Goal: Transaction & Acquisition: Book appointment/travel/reservation

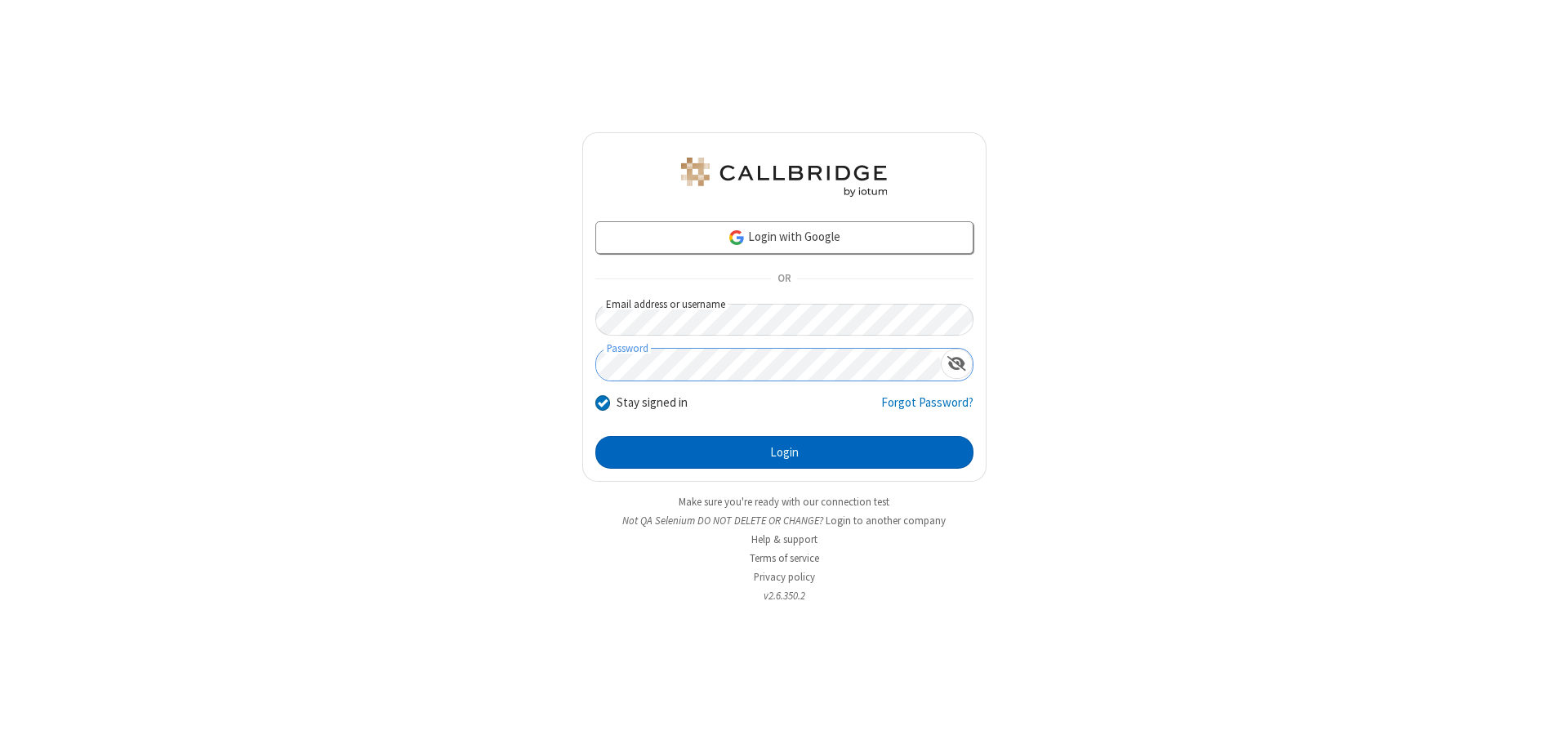
click at [784, 452] on button "Login" at bounding box center [784, 452] width 378 height 33
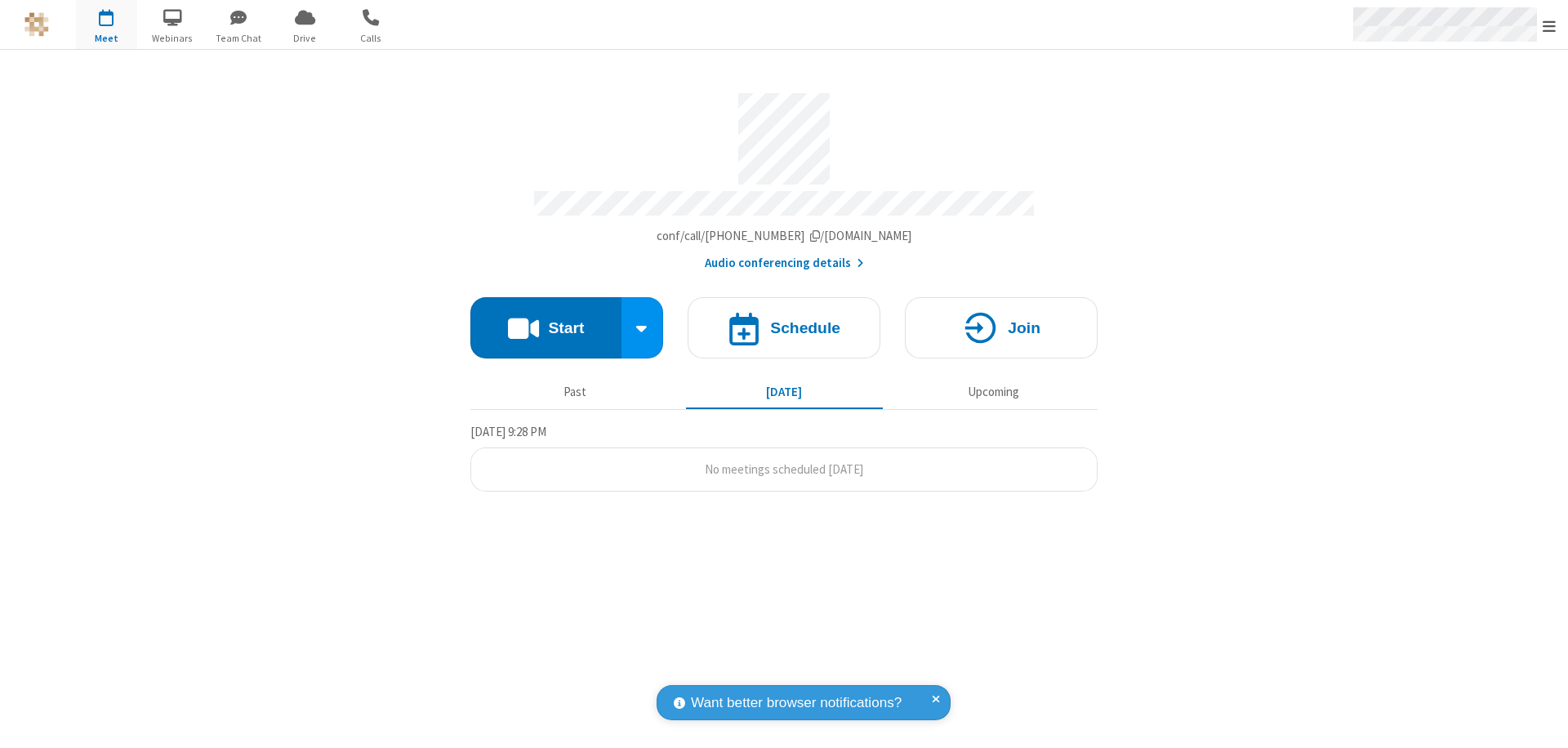
click at [1550, 25] on span "Open menu" at bounding box center [1549, 25] width 13 height 17
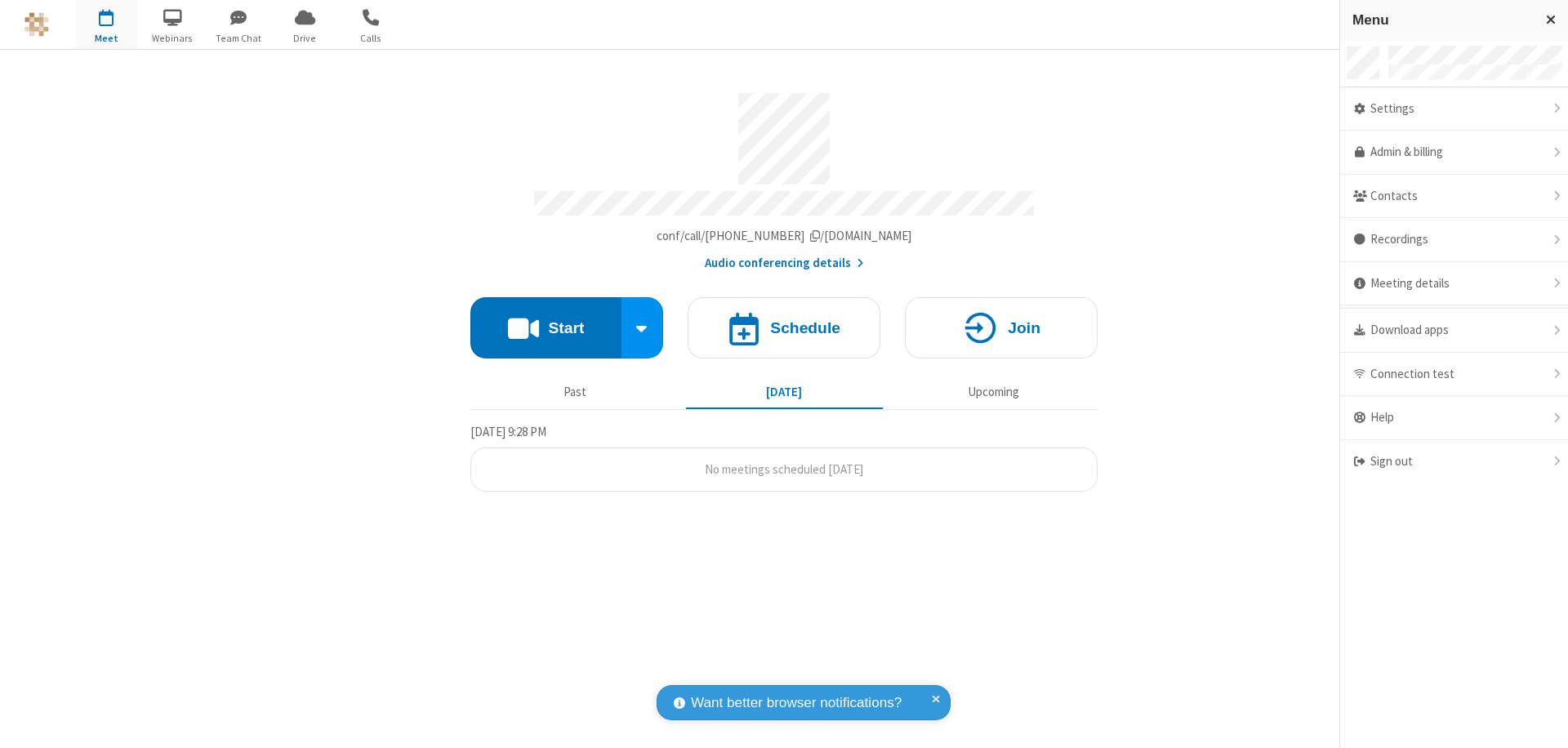
click at [106, 24] on span "button" at bounding box center [106, 17] width 61 height 28
click at [784, 320] on h4 "Schedule" at bounding box center [805, 328] width 70 height 16
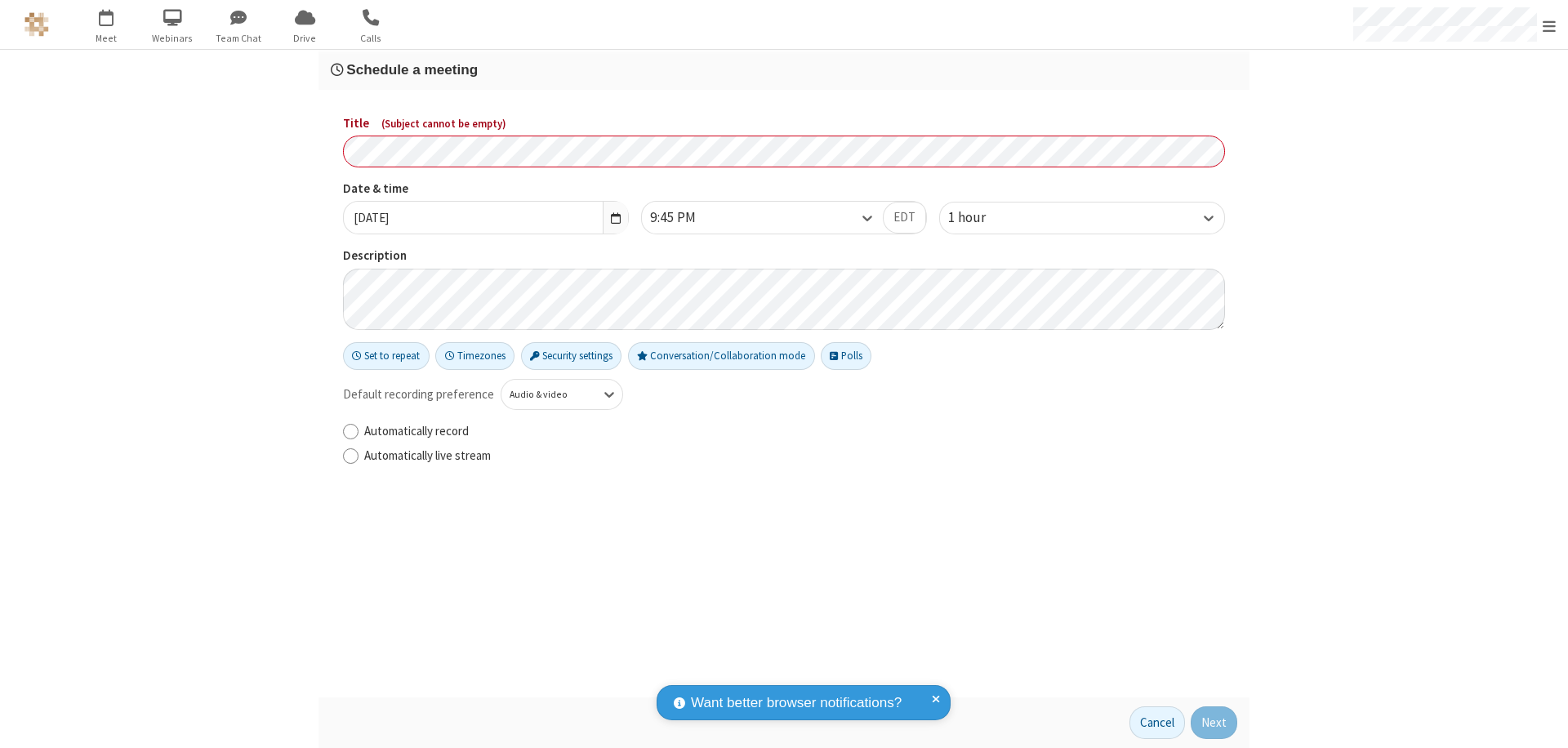
click at [784, 69] on h3 "Schedule a meeting" at bounding box center [784, 70] width 907 height 16
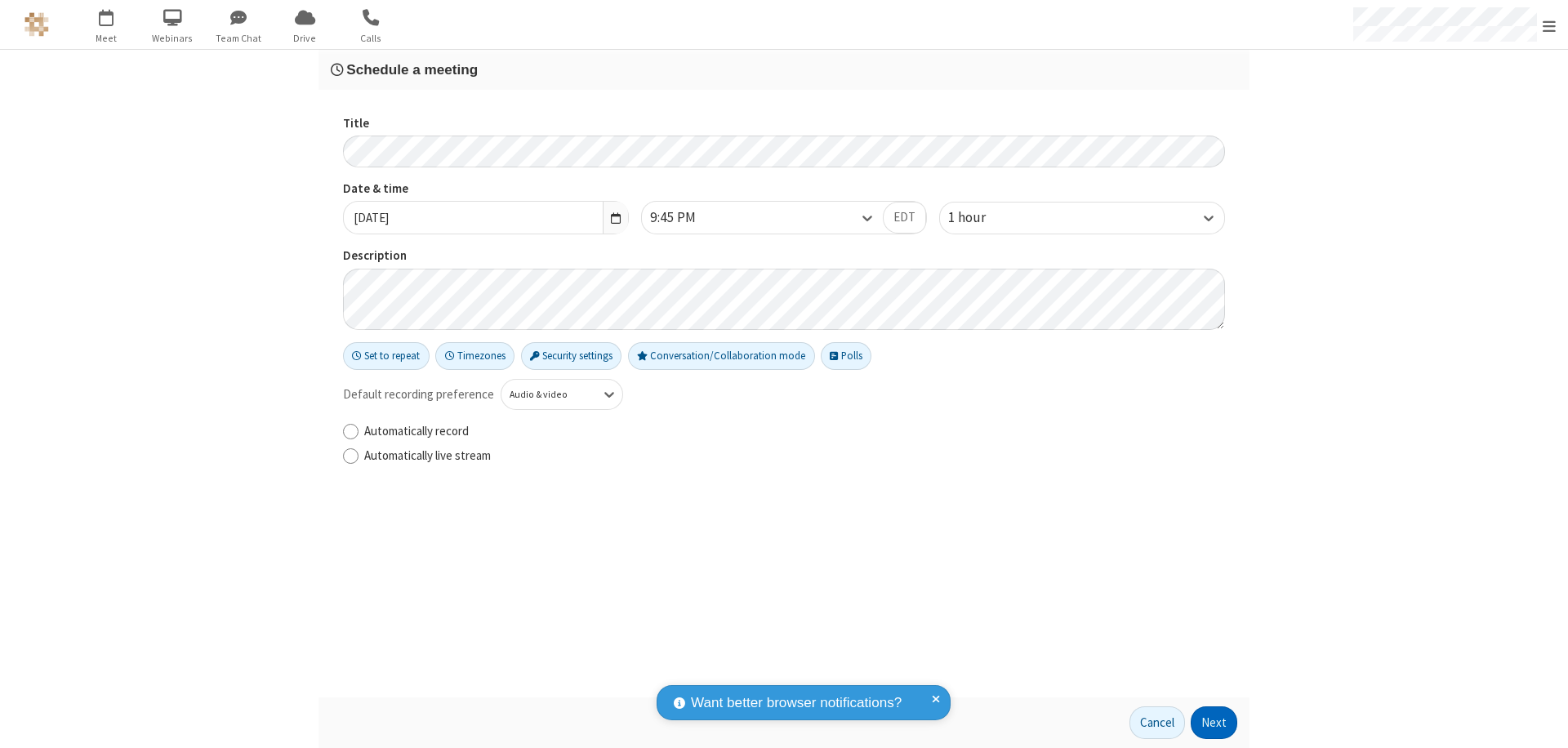
click at [1214, 723] on button "Next" at bounding box center [1214, 723] width 47 height 33
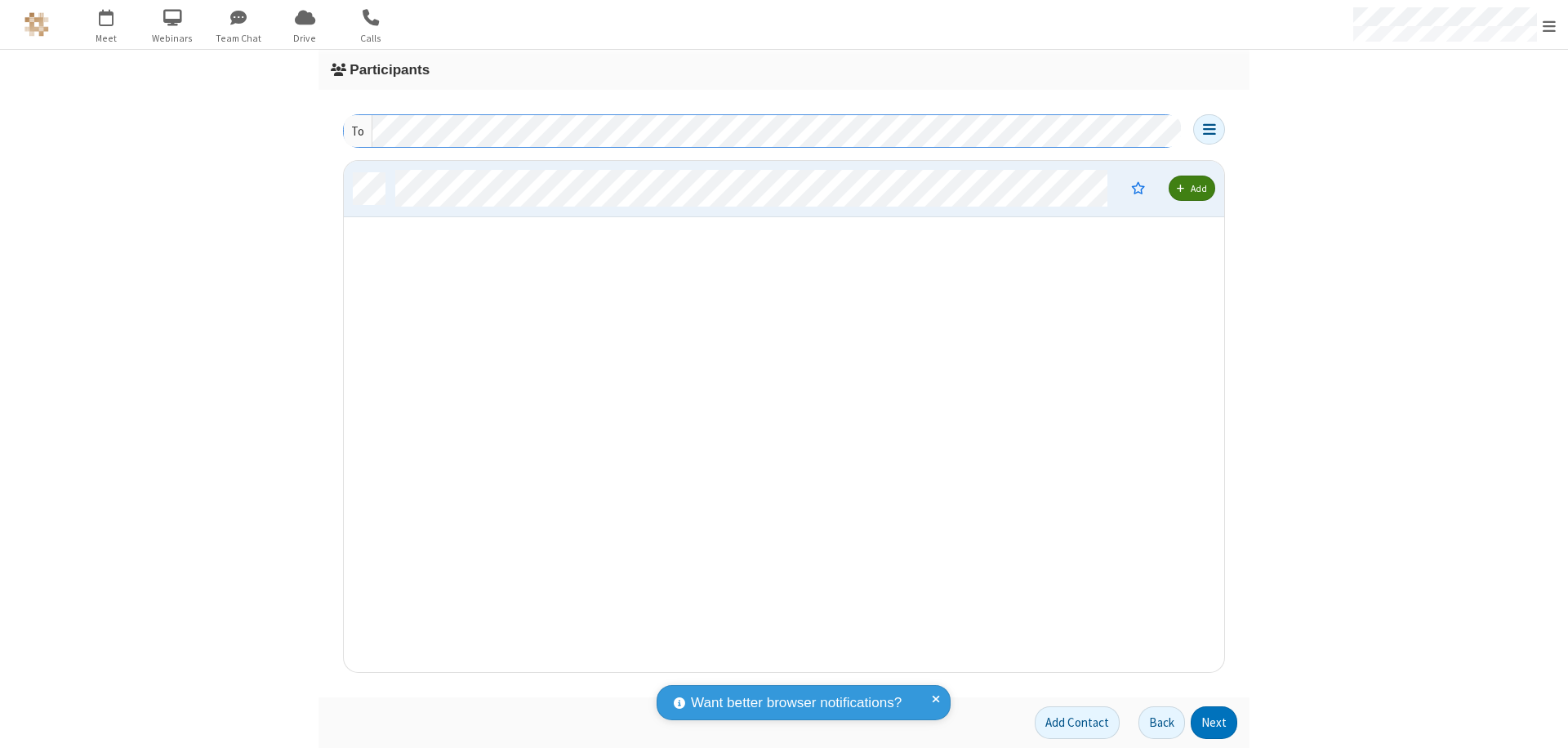
scroll to position [499, 868]
click at [1214, 723] on button "Next" at bounding box center [1214, 723] width 47 height 33
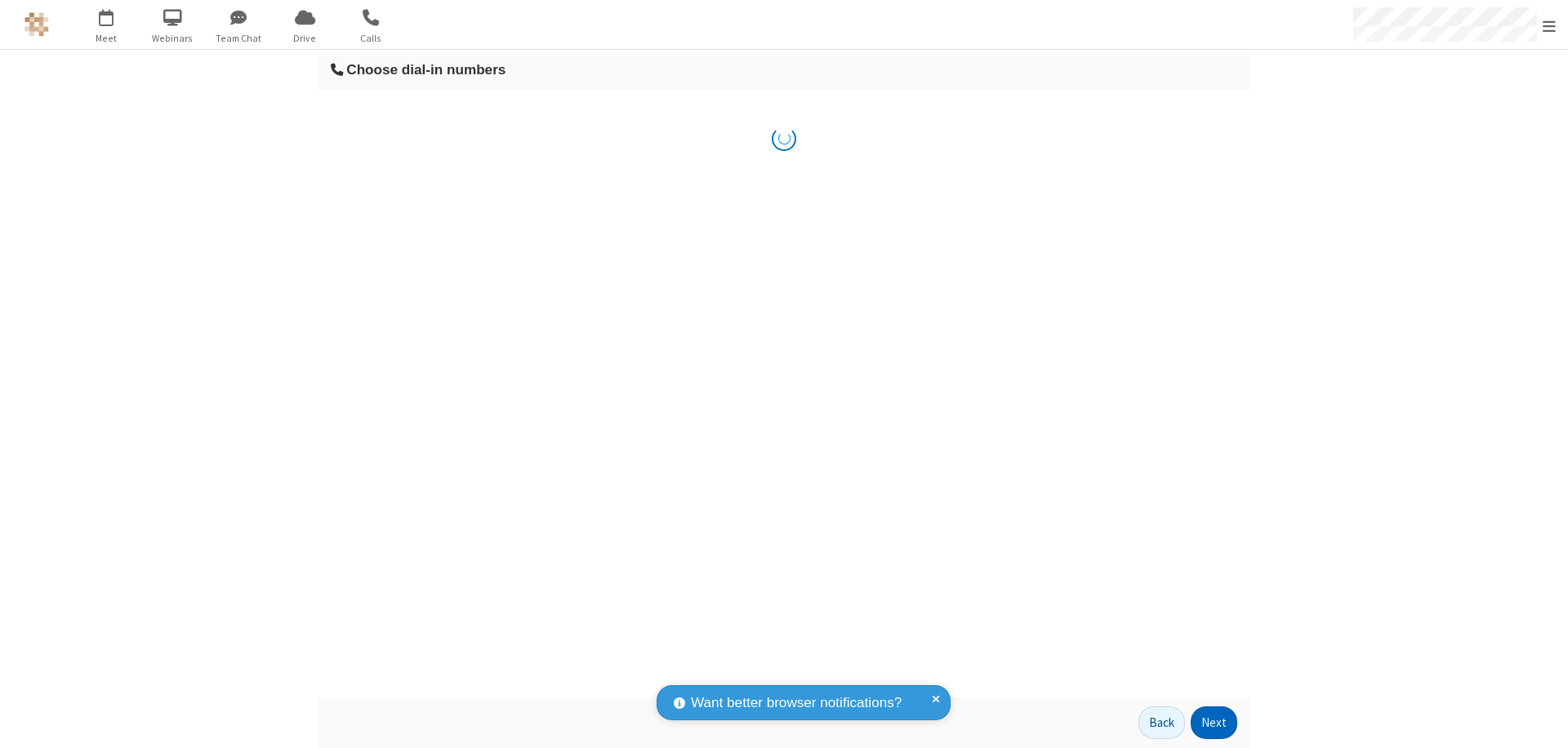
click at [1214, 723] on button "Next" at bounding box center [1214, 723] width 47 height 33
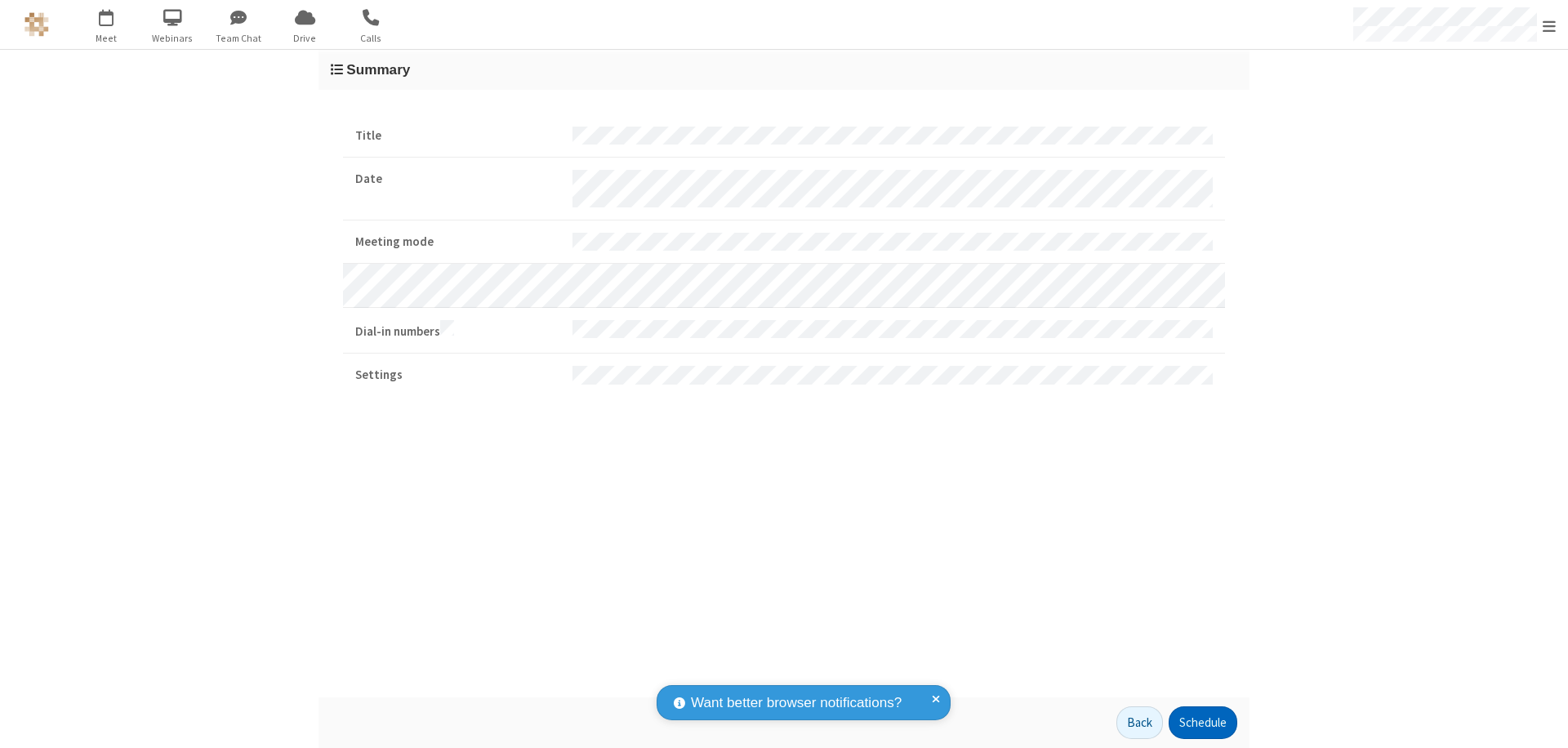
click at [1202, 723] on button "Schedule" at bounding box center [1202, 723] width 69 height 33
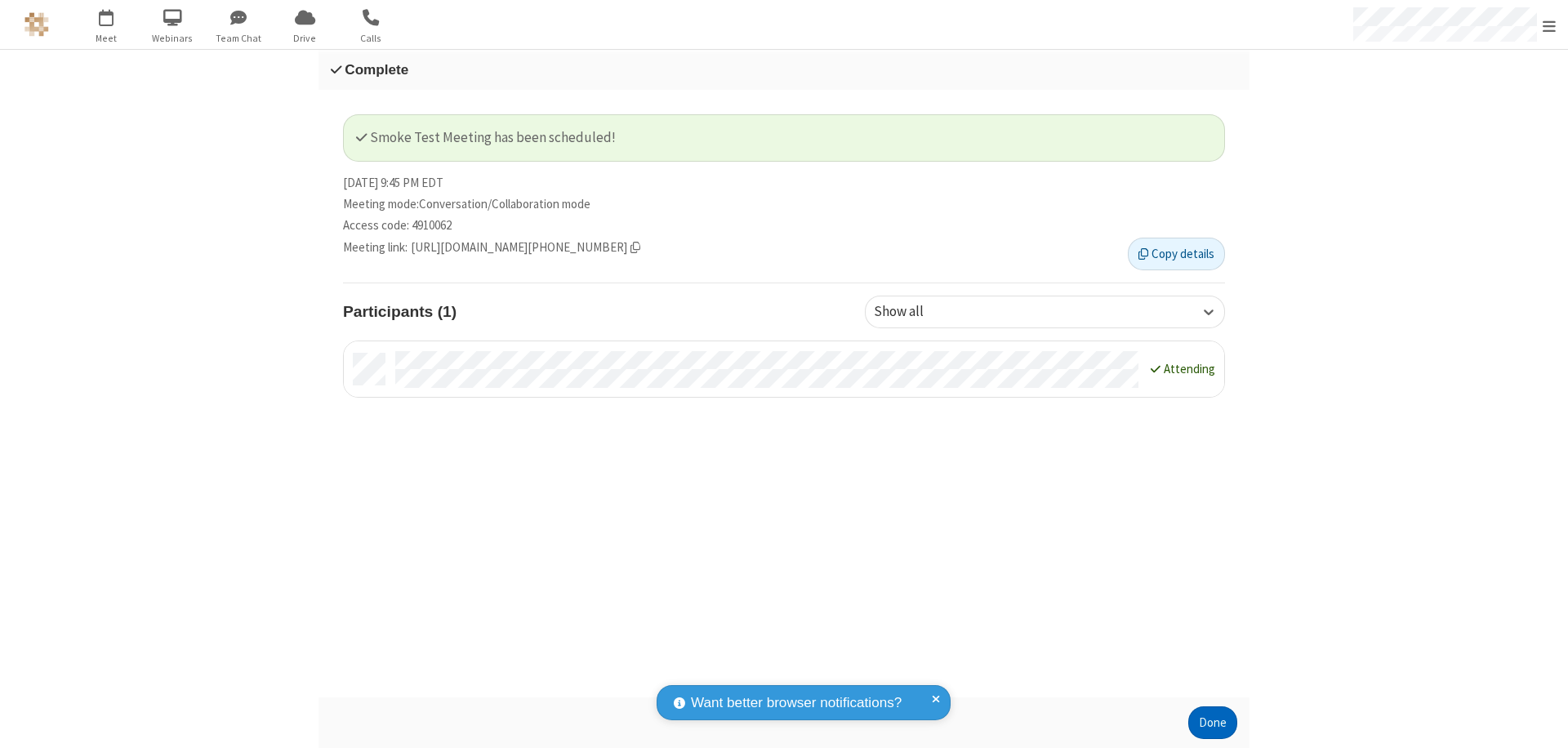
click at [1213, 723] on button "Done" at bounding box center [1212, 723] width 49 height 33
